Goal: Navigation & Orientation: Find specific page/section

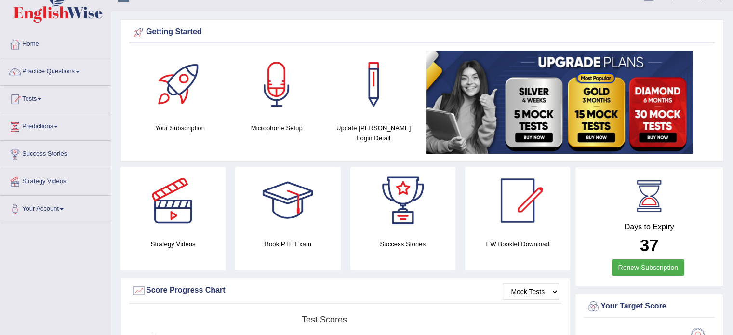
scroll to position [16, 0]
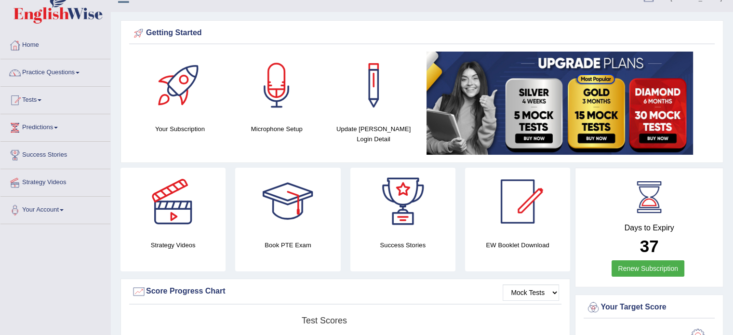
click at [28, 107] on link "Tests" at bounding box center [55, 99] width 110 height 24
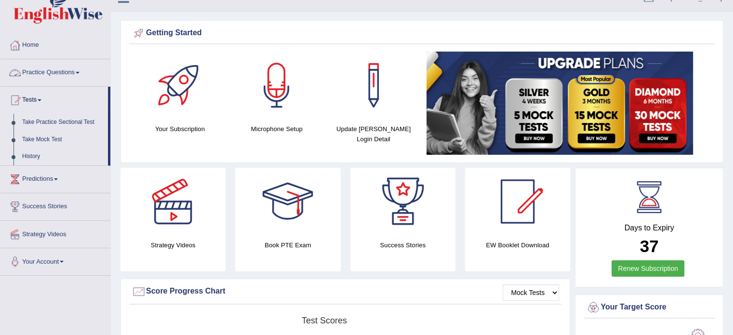
click at [36, 70] on link "Practice Questions" at bounding box center [55, 71] width 110 height 24
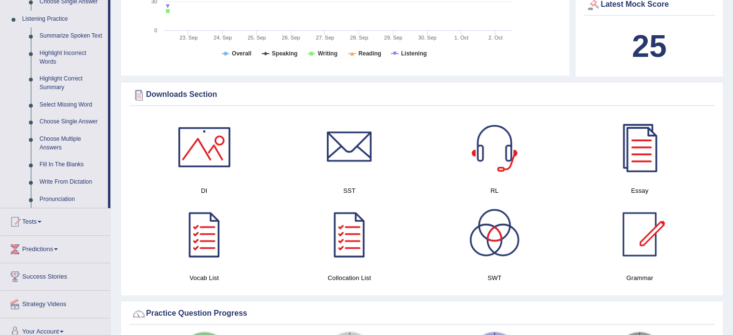
scroll to position [418, 0]
